Goal: Task Accomplishment & Management: Manage account settings

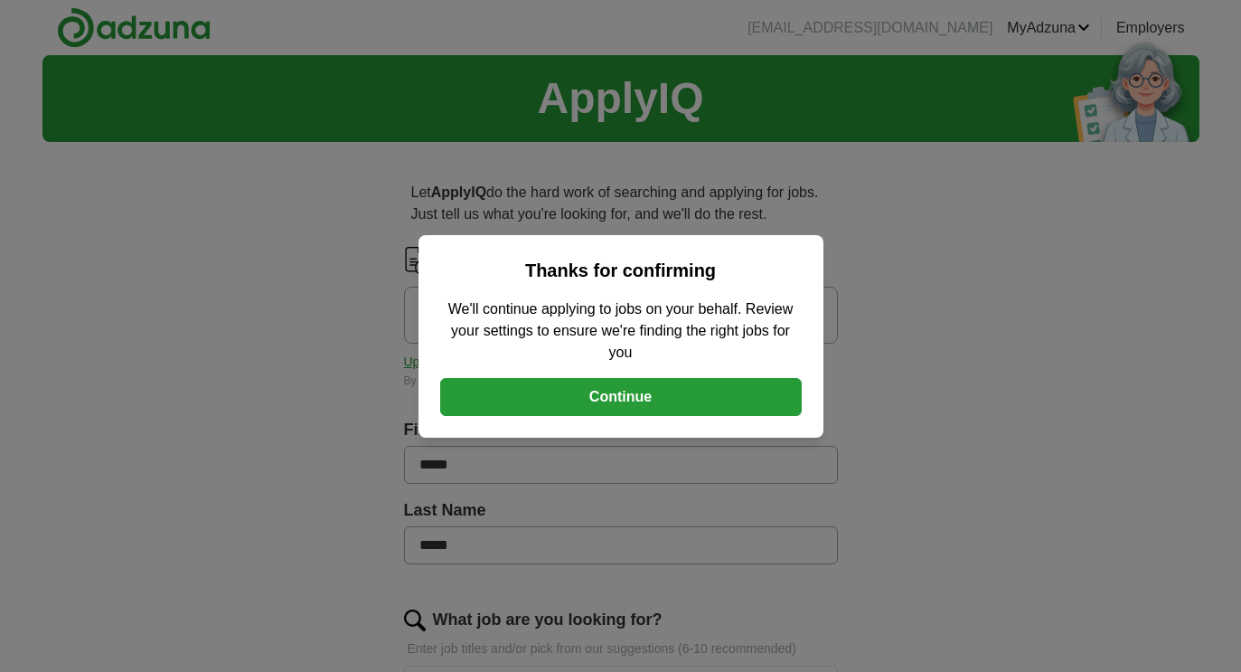
click at [671, 391] on button "Continue" at bounding box center [621, 397] width 362 height 38
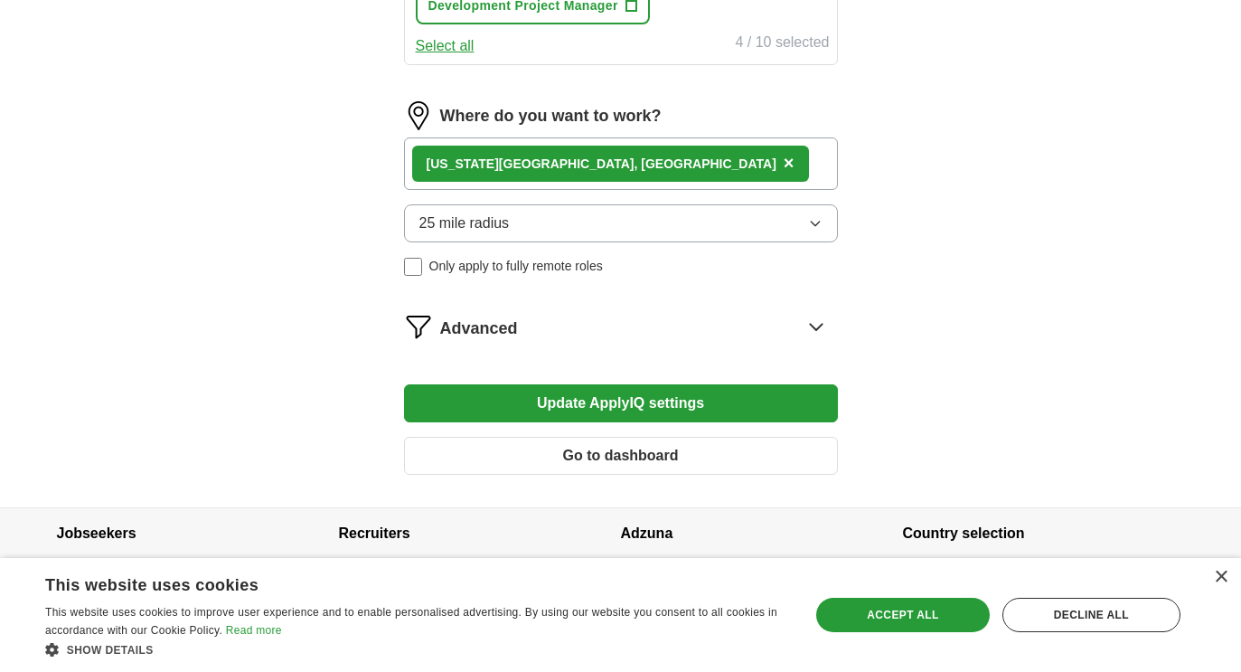
scroll to position [890, 0]
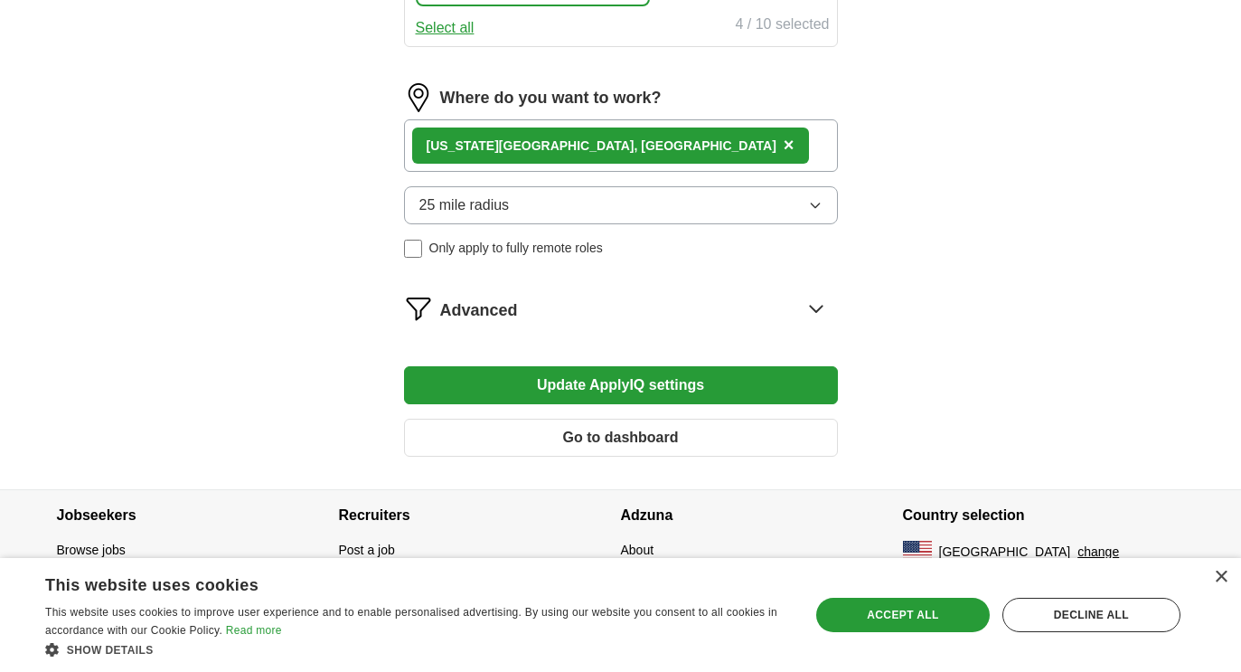
click at [632, 154] on div "[US_STATE][GEOGRAPHIC_DATA], [GEOGRAPHIC_DATA] ×" at bounding box center [621, 145] width 434 height 52
click at [577, 137] on div "[US_STATE][GEOGRAPHIC_DATA], [GEOGRAPHIC_DATA] ×" at bounding box center [621, 145] width 434 height 52
click at [575, 155] on div "[US_STATE][GEOGRAPHIC_DATA], [GEOGRAPHIC_DATA] ×" at bounding box center [621, 145] width 434 height 52
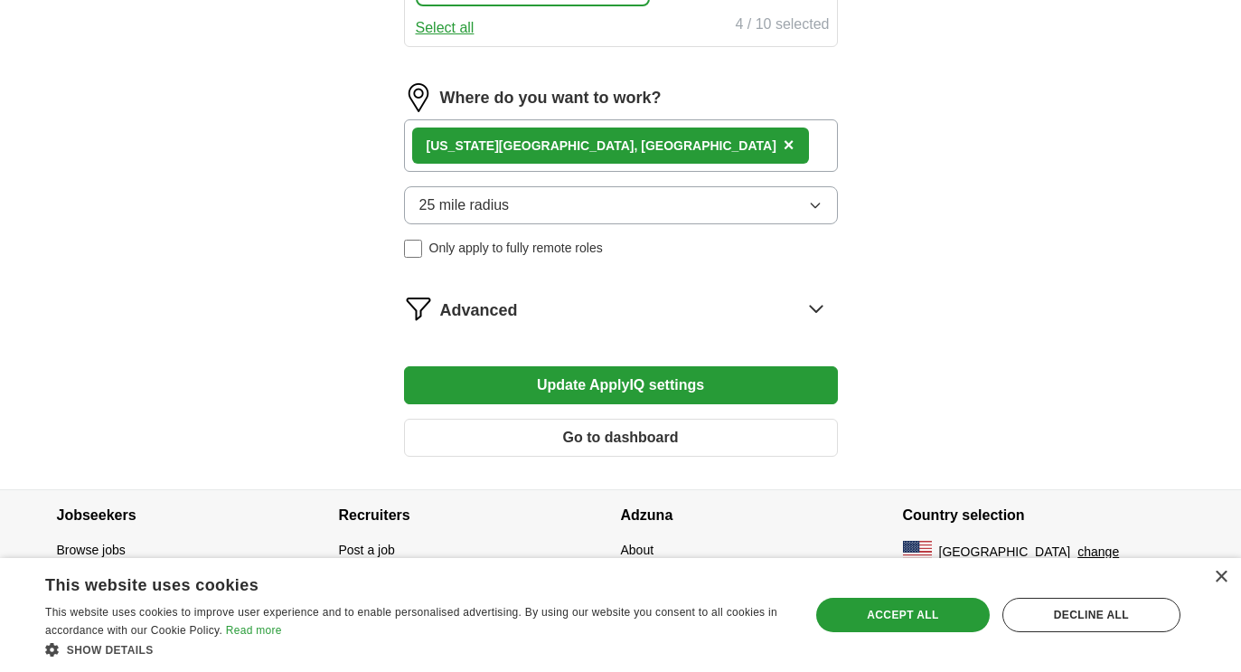
click at [575, 155] on div "[US_STATE][GEOGRAPHIC_DATA], [GEOGRAPHIC_DATA] ×" at bounding box center [621, 145] width 434 height 52
click at [589, 211] on button "25 mile radius" at bounding box center [621, 205] width 434 height 38
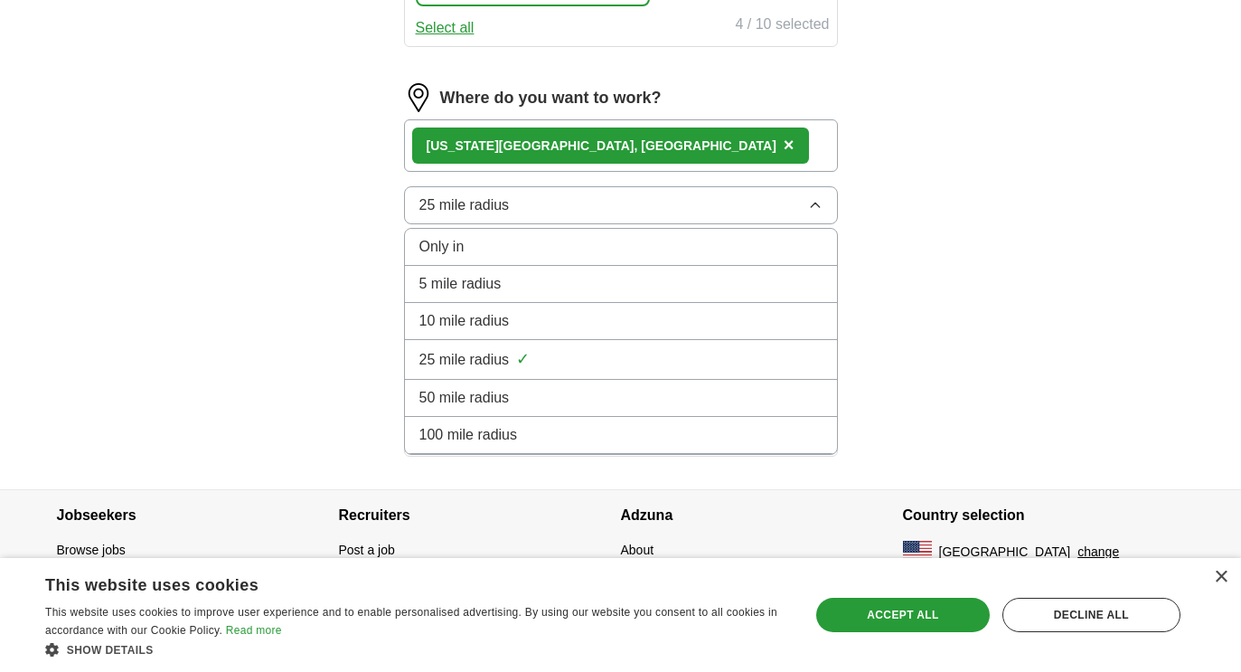
click at [589, 211] on button "25 mile radius" at bounding box center [621, 205] width 434 height 38
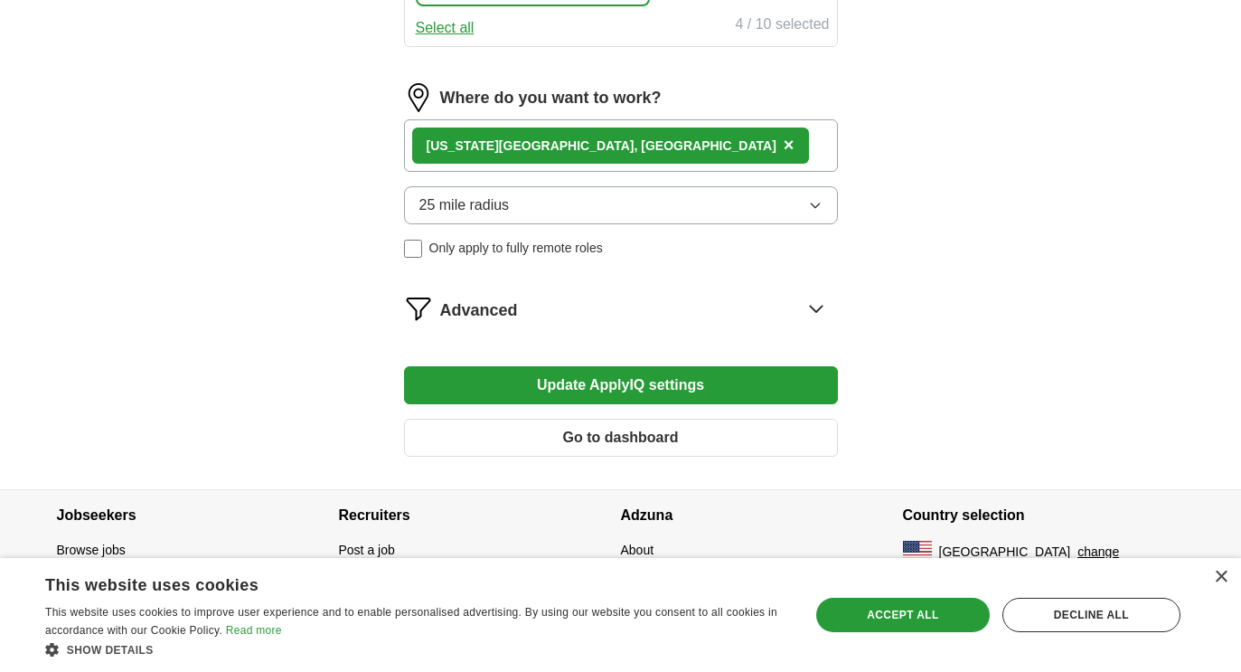
click at [946, 617] on div "Accept all" at bounding box center [903, 615] width 174 height 34
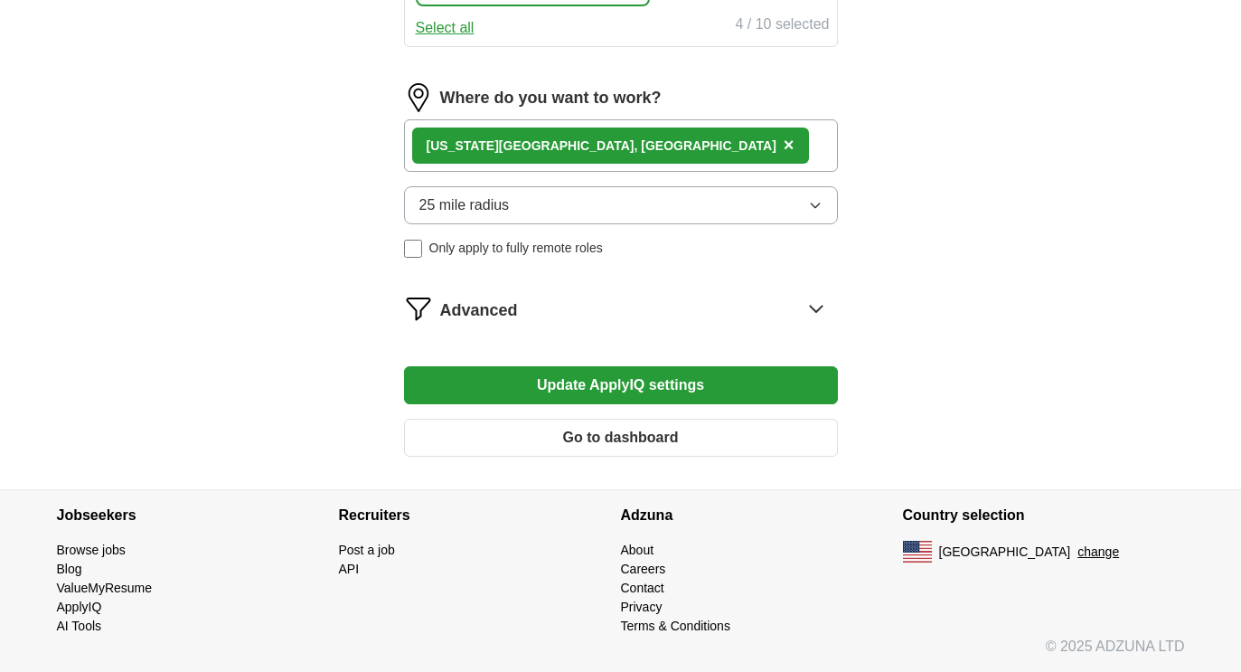
click at [610, 159] on div "[US_STATE][GEOGRAPHIC_DATA], [GEOGRAPHIC_DATA] ×" at bounding box center [621, 145] width 434 height 52
click at [576, 97] on label "Where do you want to work?" at bounding box center [550, 98] width 221 height 24
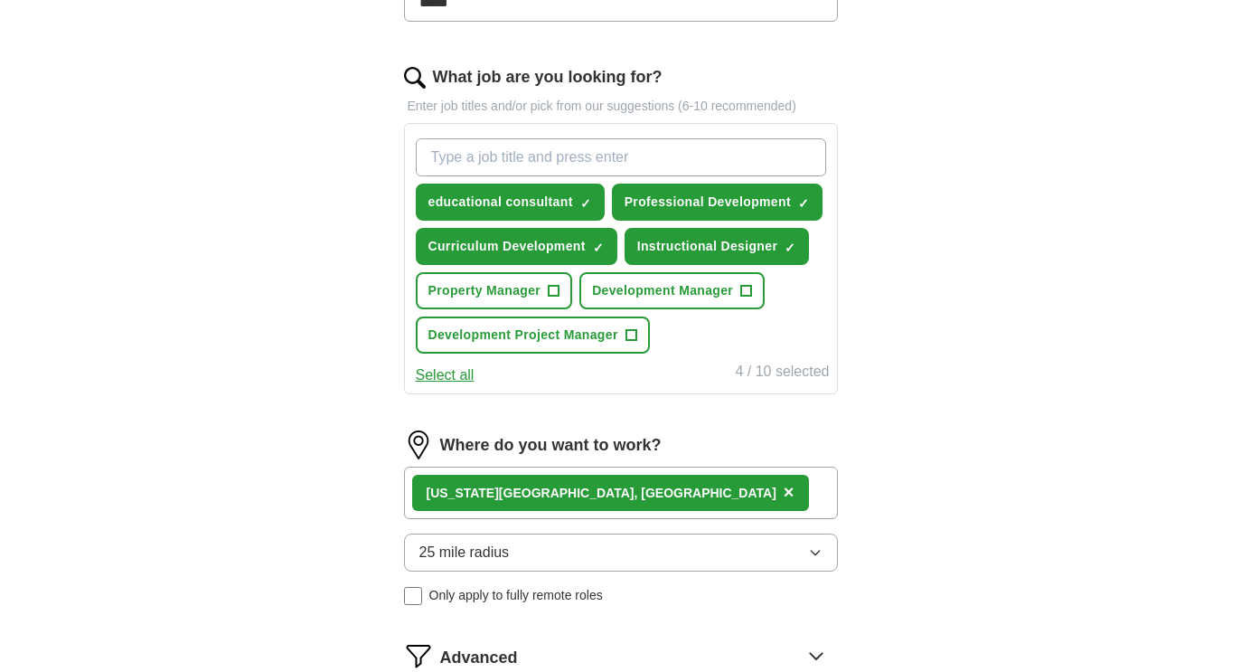
scroll to position [551, 0]
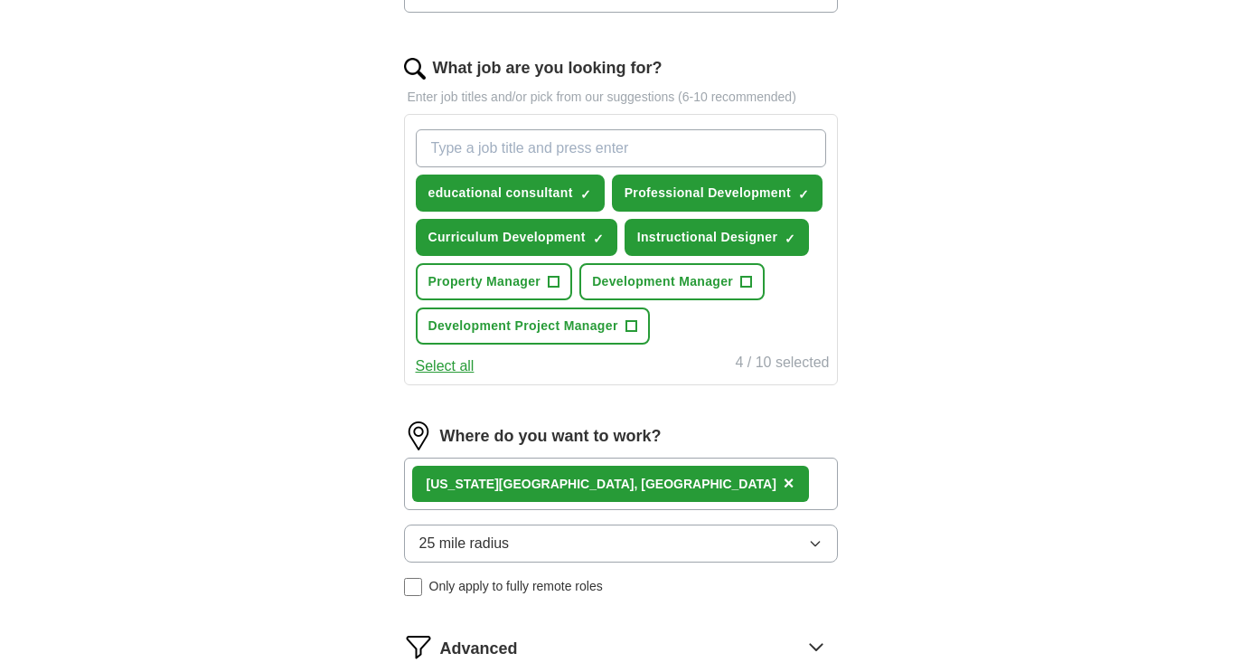
click at [597, 476] on div "[US_STATE][GEOGRAPHIC_DATA], [GEOGRAPHIC_DATA] ×" at bounding box center [621, 483] width 434 height 52
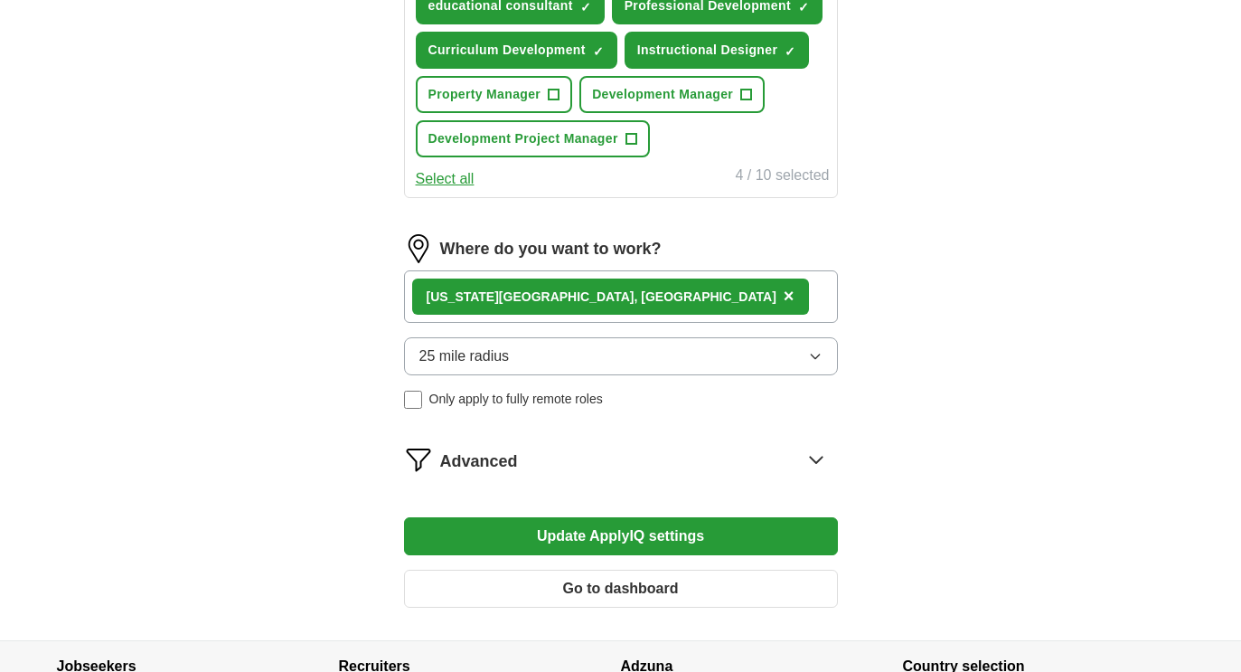
scroll to position [747, 0]
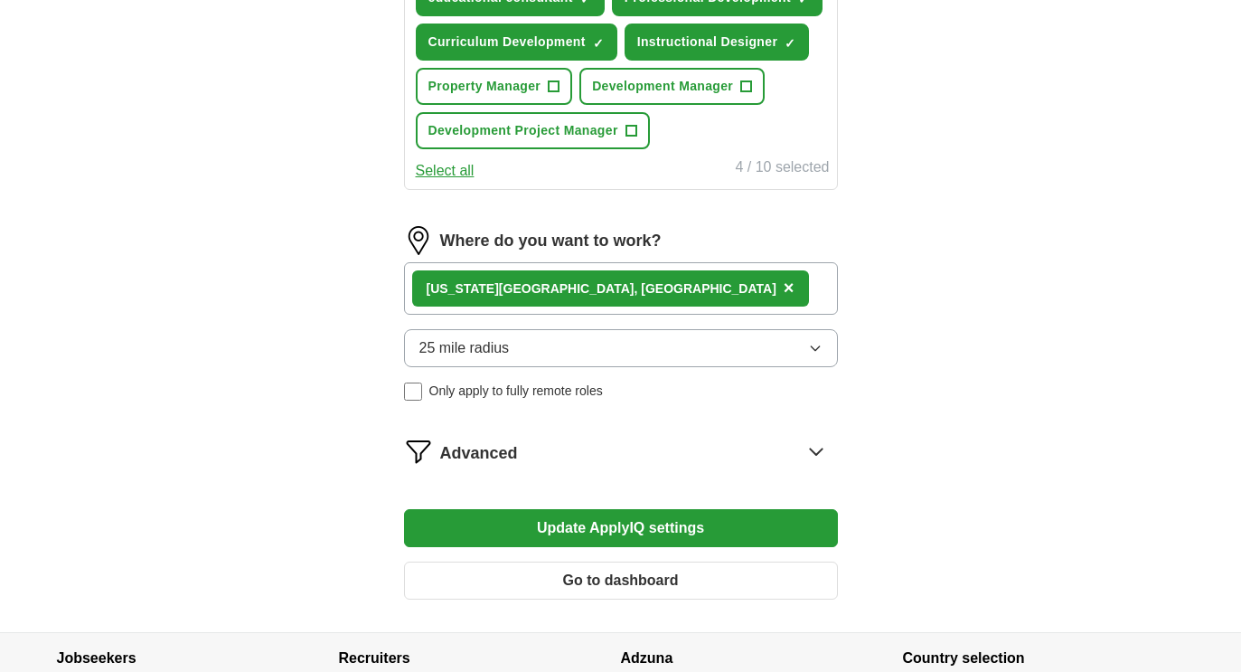
click at [619, 574] on button "Go to dashboard" at bounding box center [621, 580] width 434 height 38
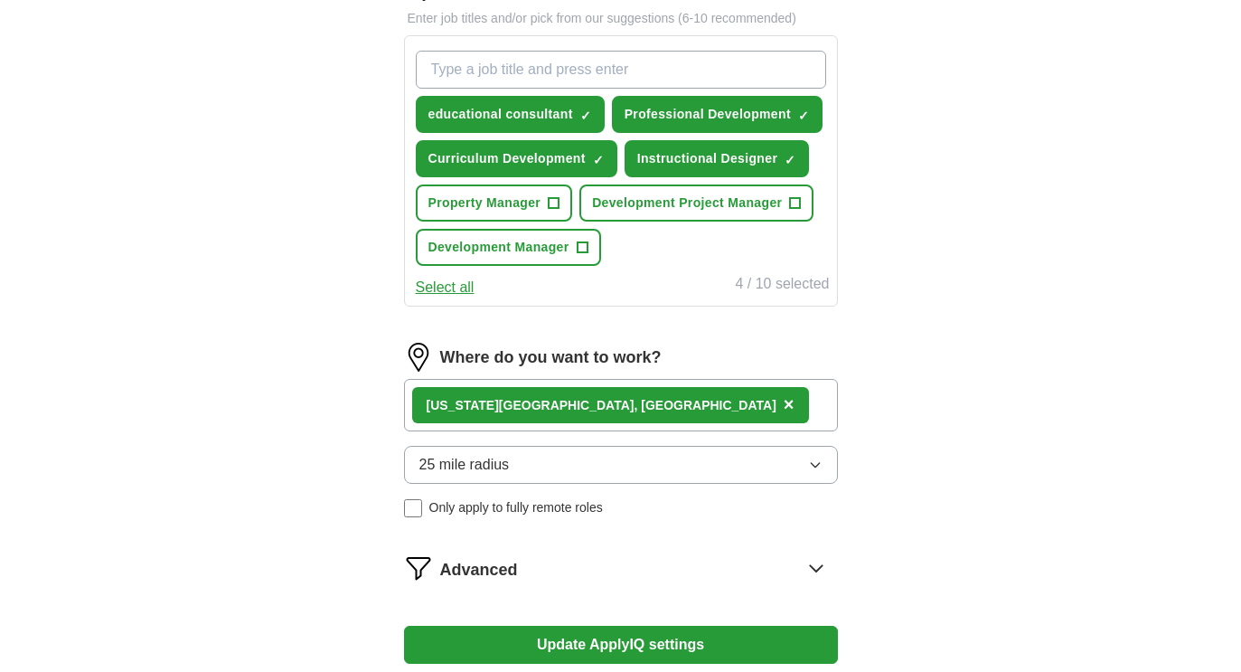
scroll to position [661, 0]
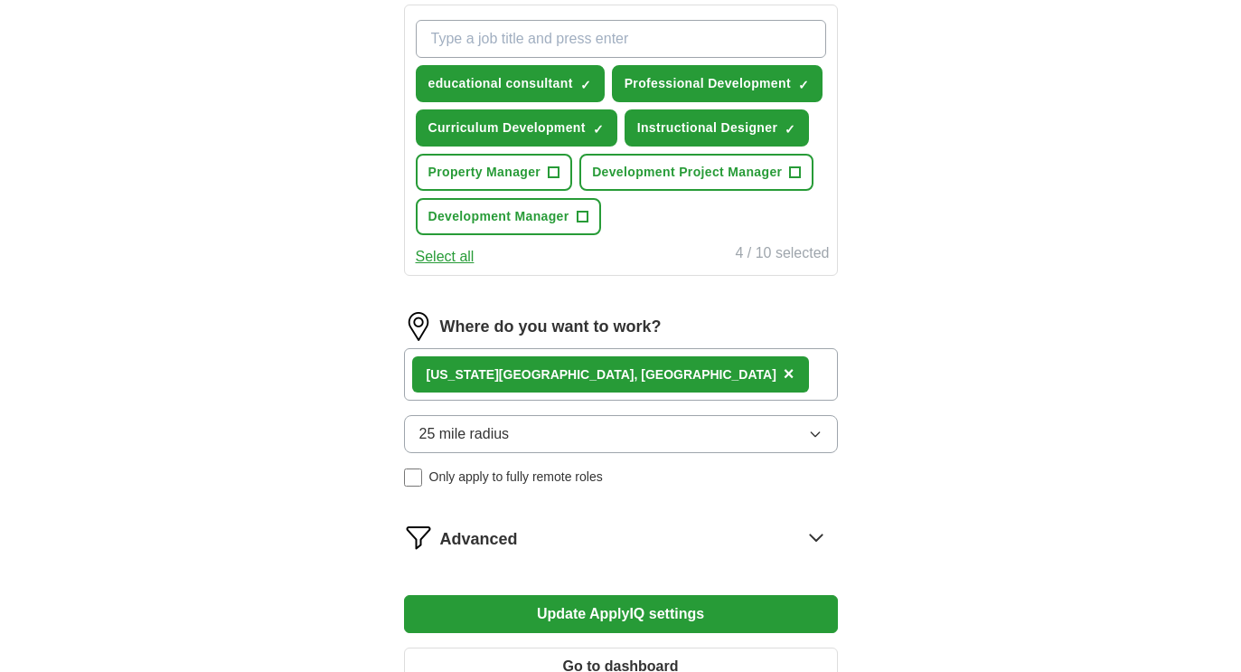
click at [579, 388] on div "[US_STATE][GEOGRAPHIC_DATA], [GEOGRAPHIC_DATA] ×" at bounding box center [621, 374] width 434 height 52
click at [784, 383] on span "×" at bounding box center [789, 373] width 11 height 20
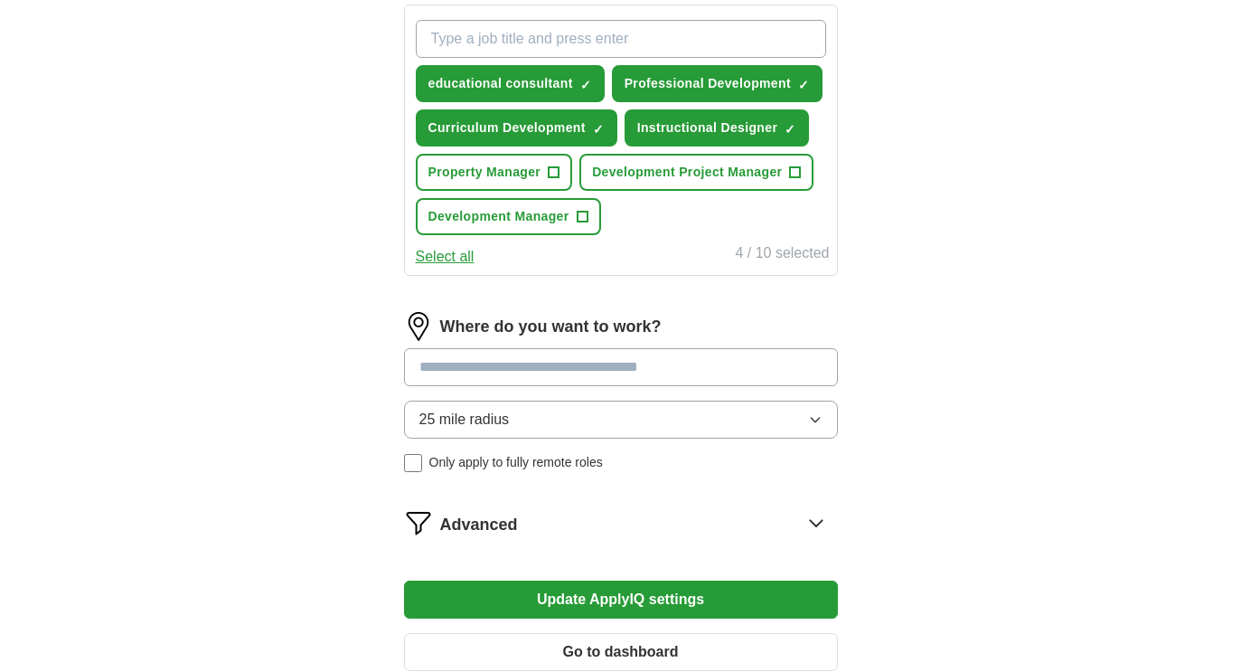
click at [523, 372] on input at bounding box center [621, 367] width 434 height 38
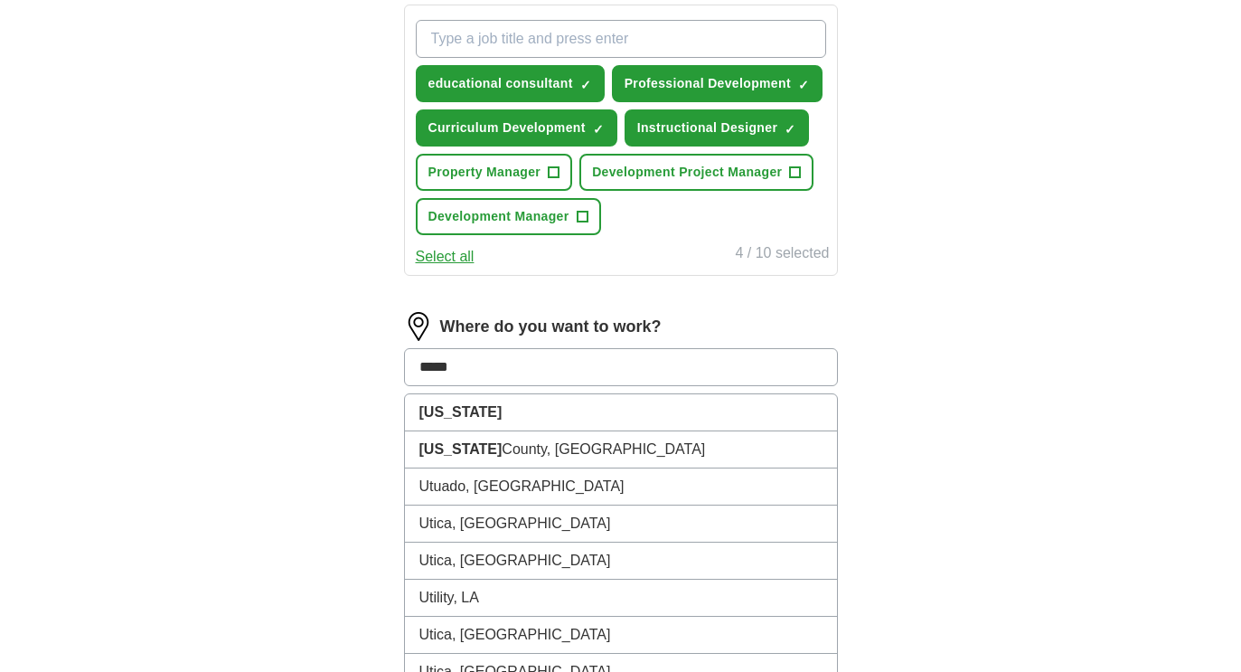
type input "******"
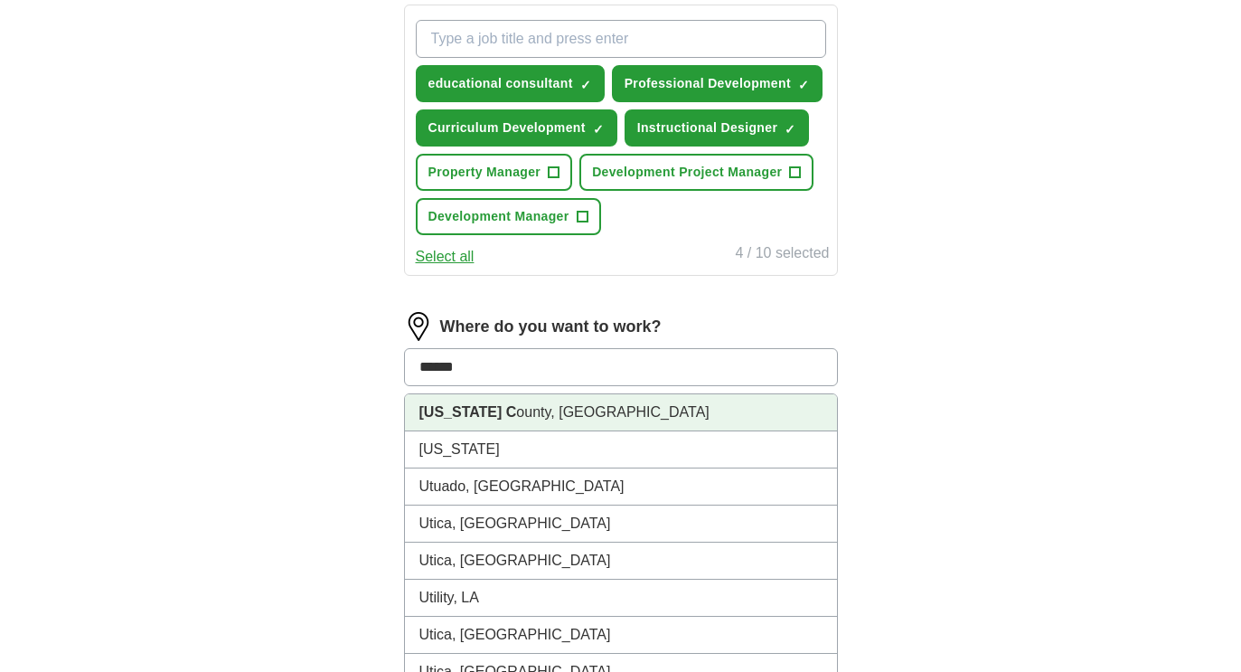
click at [519, 413] on li "Utah C ounty, UT" at bounding box center [621, 412] width 432 height 37
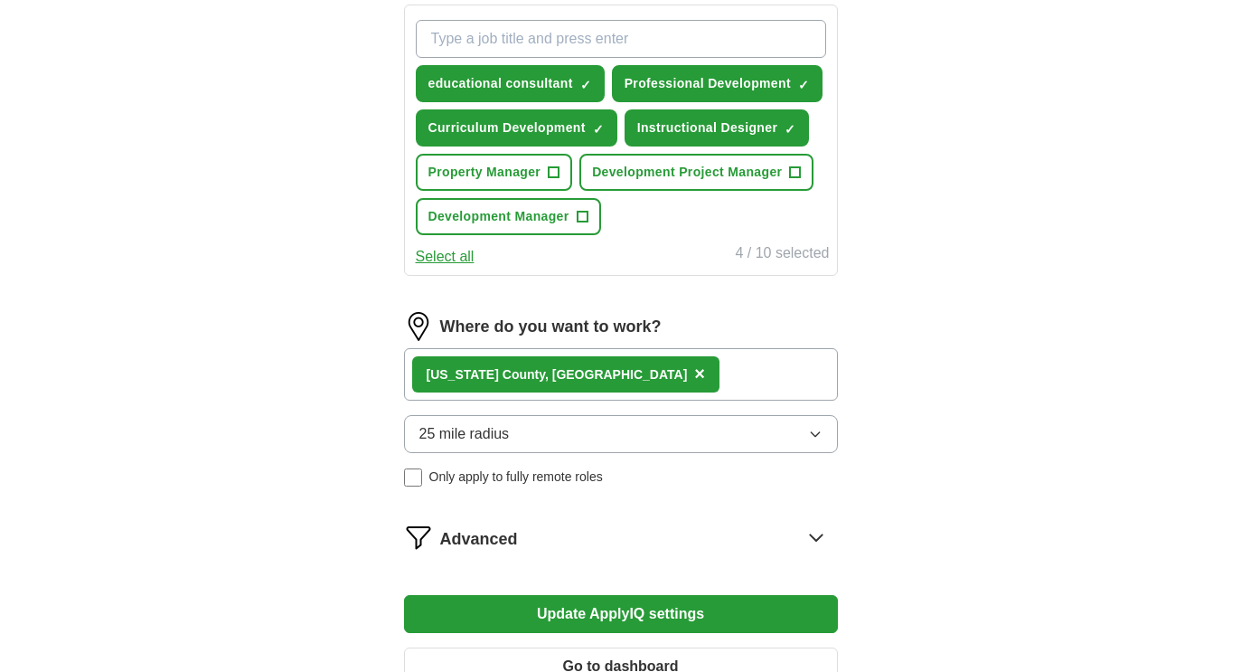
click at [601, 373] on div "Utah C ounty, UT ×" at bounding box center [621, 374] width 434 height 52
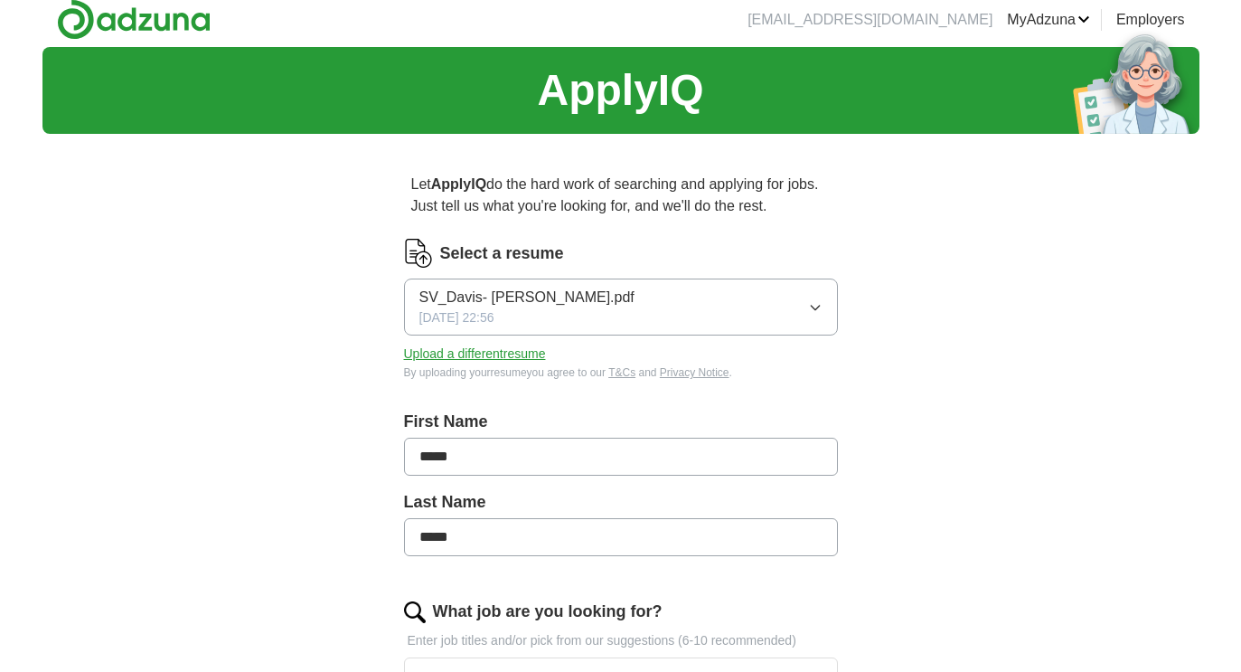
scroll to position [0, 0]
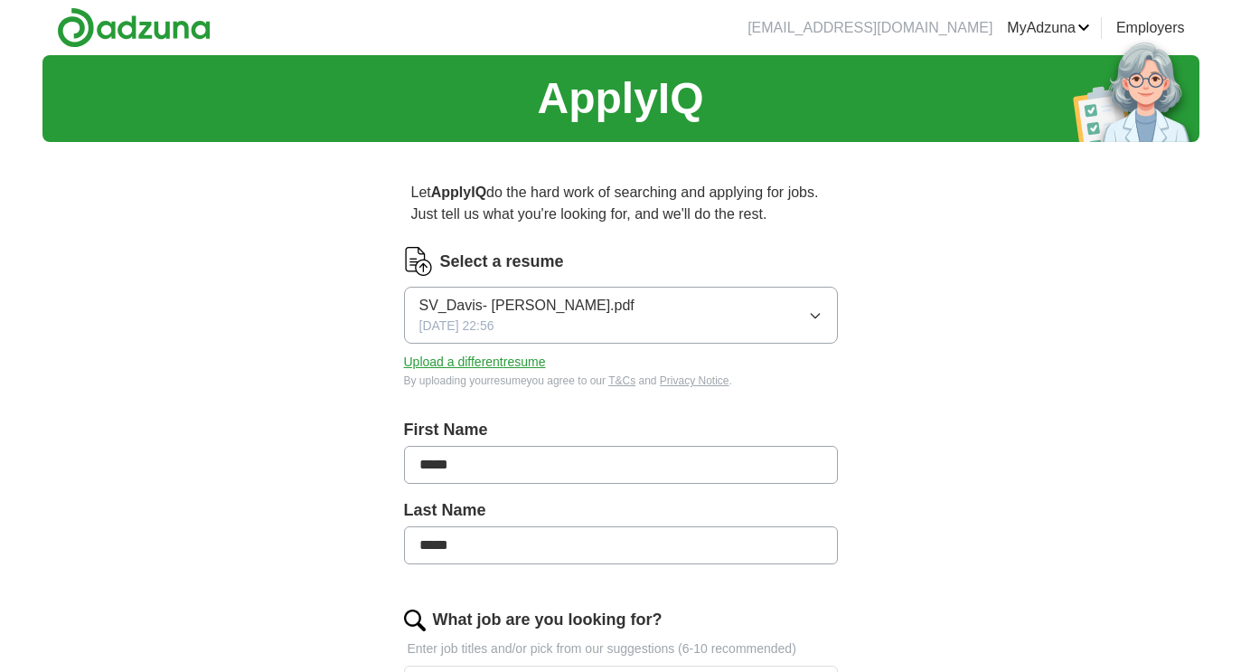
click at [0, 0] on link "Resumes" at bounding box center [0, 0] width 0 height 0
